Goal: Task Accomplishment & Management: Use online tool/utility

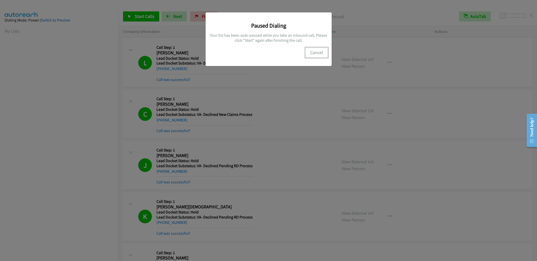
click at [320, 53] on button "Cancel" at bounding box center [316, 53] width 23 height 10
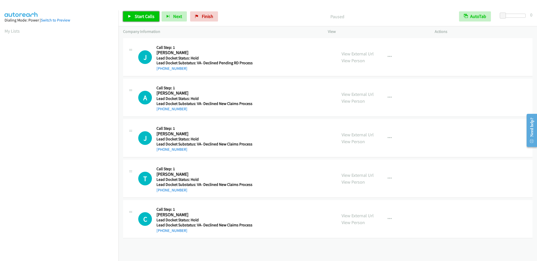
click at [149, 16] on span "Start Calls" at bounding box center [145, 16] width 20 height 6
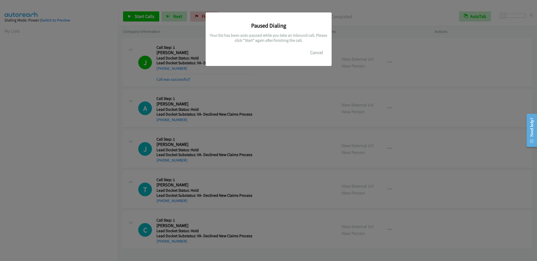
scroll to position [23, 0]
click at [320, 55] on button "Cancel" at bounding box center [316, 53] width 23 height 10
click at [317, 47] on div "Paused Dialing Your list has been auto-paused while you take an inbound call. P…" at bounding box center [268, 37] width 118 height 42
drag, startPoint x: 313, startPoint y: 53, endPoint x: 156, endPoint y: 20, distance: 160.6
click at [312, 52] on button "Cancel" at bounding box center [316, 53] width 23 height 10
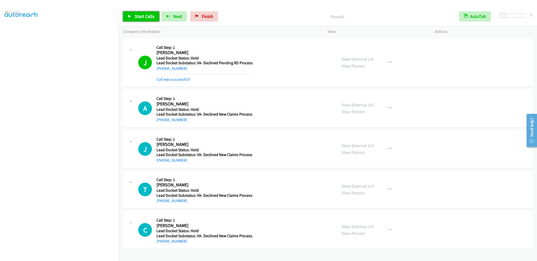
click at [152, 16] on span "Start Calls" at bounding box center [145, 16] width 20 height 6
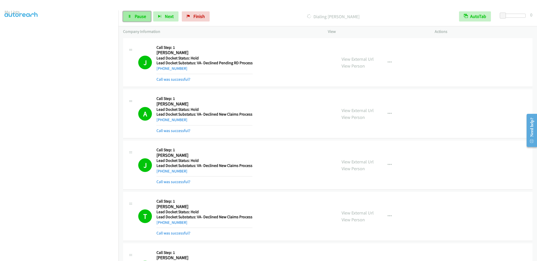
click at [144, 14] on span "Pause" at bounding box center [140, 16] width 11 height 6
